Goal: Information Seeking & Learning: Learn about a topic

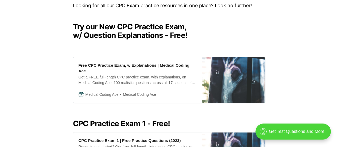
scroll to position [160, 0]
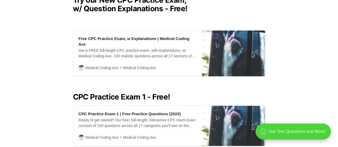
click at [132, 95] on h2 "CPC Practice Exam 1 - Free!" at bounding box center [169, 97] width 192 height 9
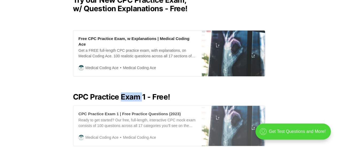
click at [143, 111] on div "CPC Practice Exam 1 | Free Practice Questions (2023)" at bounding box center [129, 114] width 102 height 6
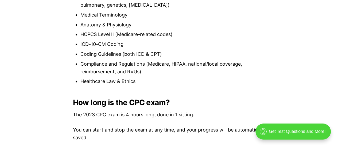
scroll to position [667, 0]
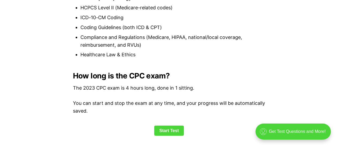
click at [170, 131] on link "Start Test" at bounding box center [169, 131] width 30 height 10
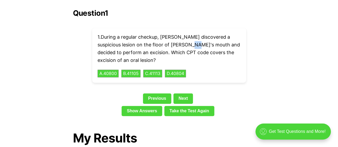
click at [200, 39] on p "1 . During a regular checkup, Dr. Stevens discovered a suspicious lesion on the…" at bounding box center [168, 48] width 143 height 31
click at [218, 54] on p "1 . During a regular checkup, Dr. Stevens discovered a suspicious lesion on the…" at bounding box center [168, 48] width 143 height 31
click at [176, 69] on button "D . 40804" at bounding box center [175, 73] width 22 height 8
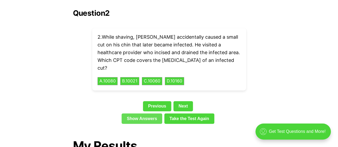
click at [137, 113] on link "Show Answers" at bounding box center [141, 118] width 41 height 10
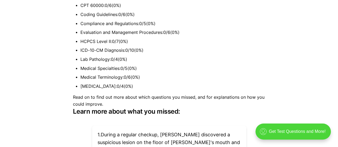
scroll to position [1536, 0]
